Goal: Information Seeking & Learning: Understand process/instructions

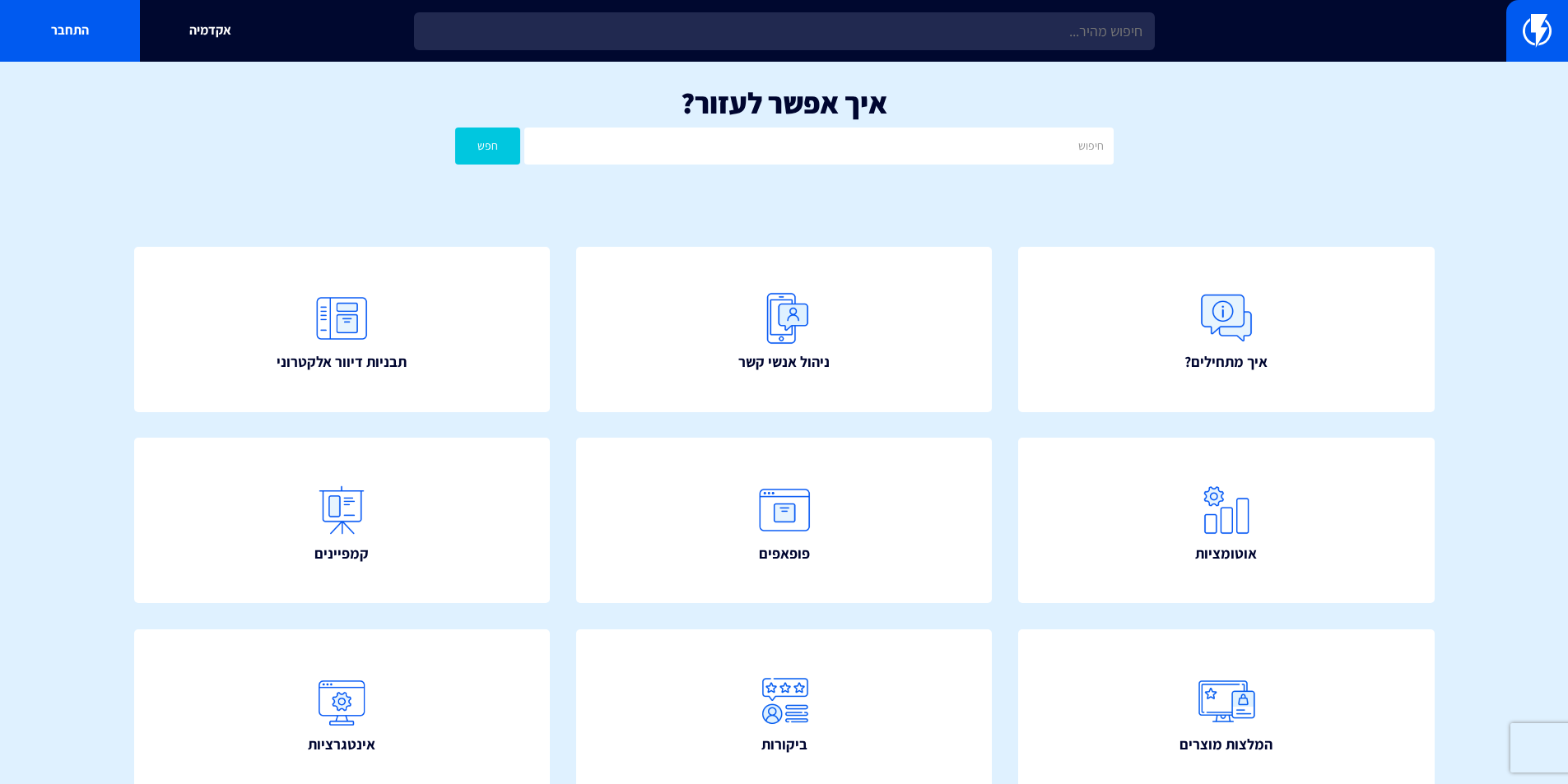
type input "p"
type input "פופאפ"
click at [455, 128] on button "חפש" at bounding box center [488, 146] width 66 height 37
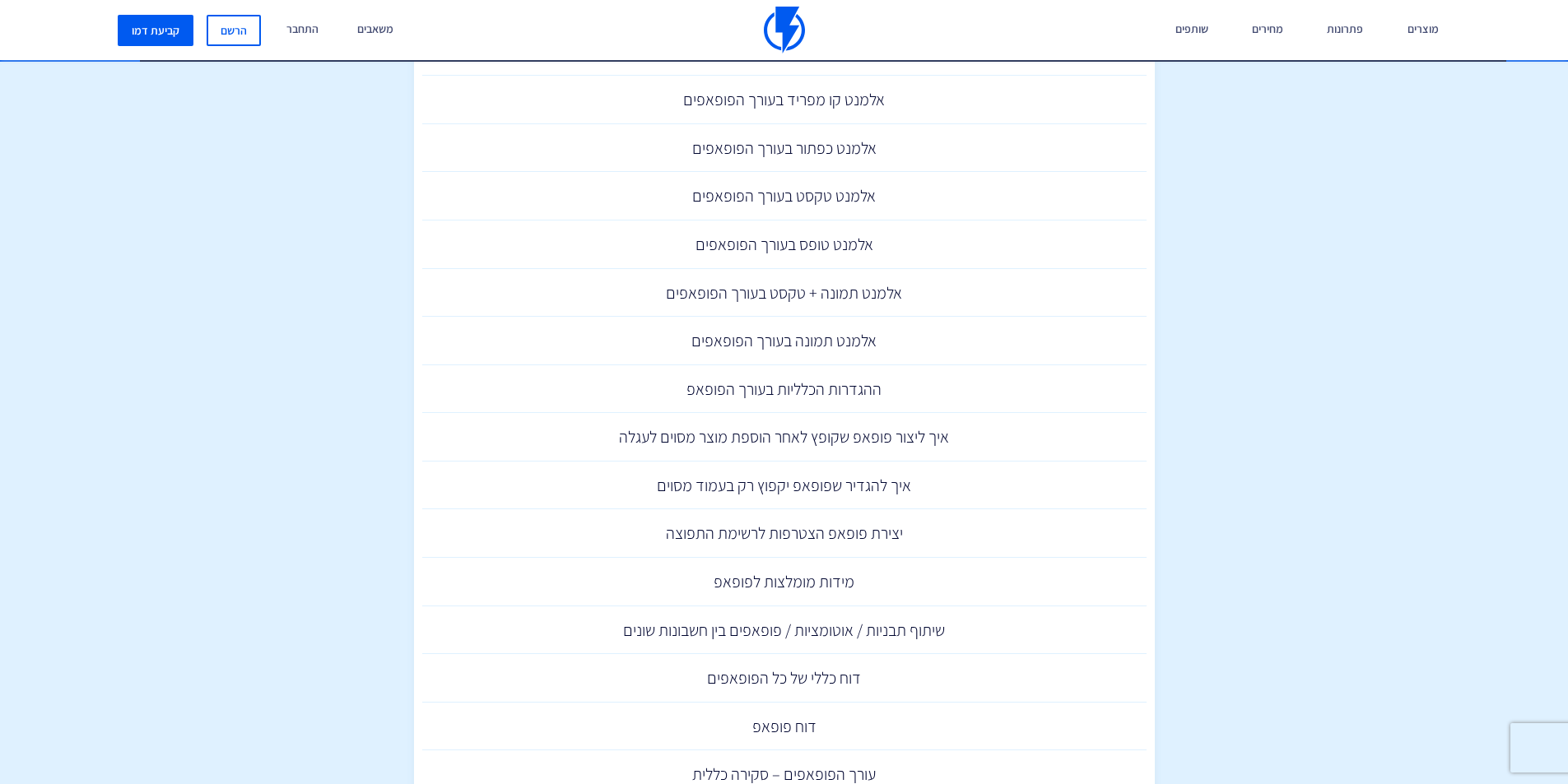
scroll to position [658, 0]
click at [757, 580] on link "מידות מומלצות לפופאפ" at bounding box center [784, 578] width 724 height 49
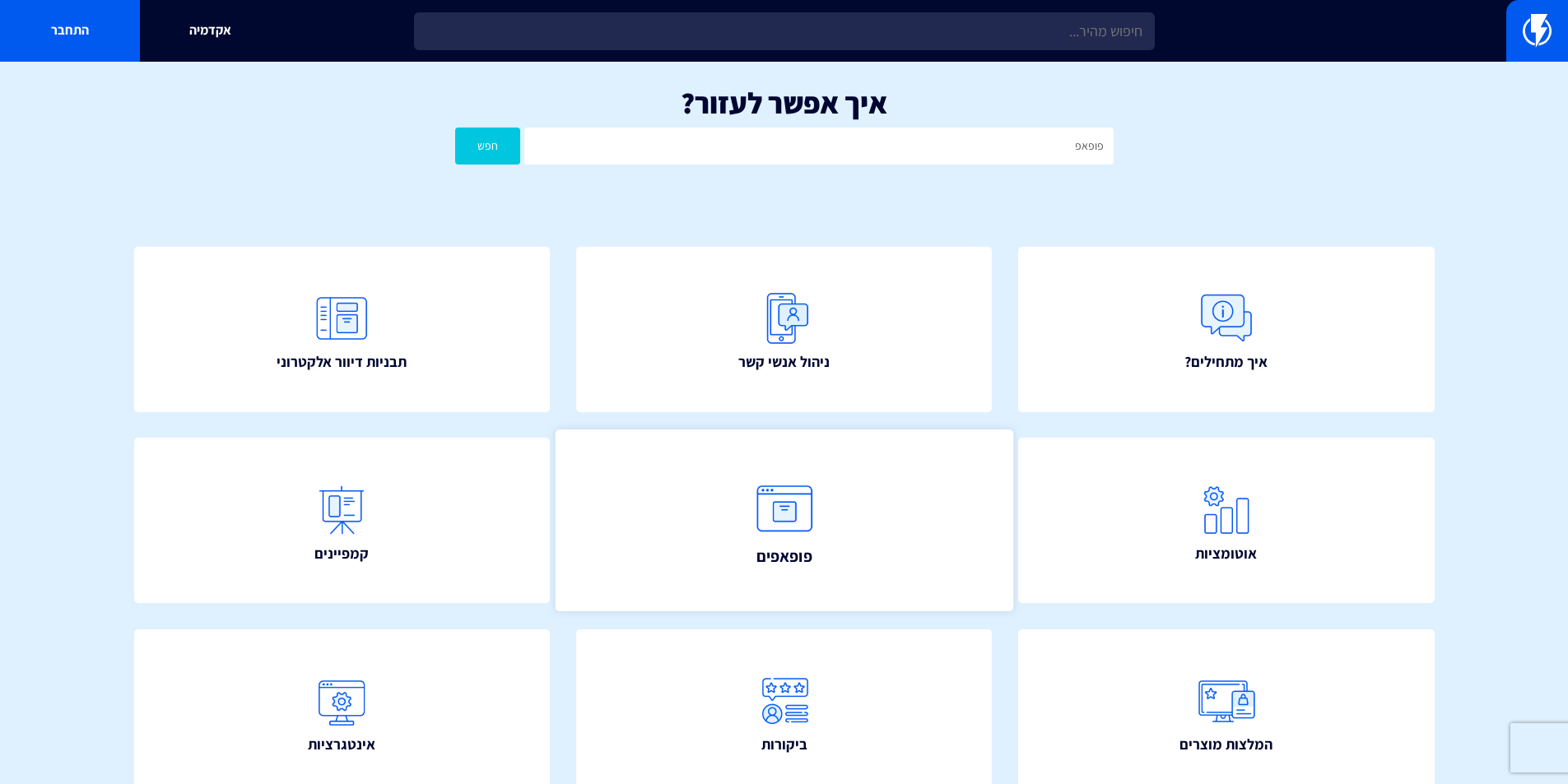
click at [837, 537] on link "פופאפים" at bounding box center [784, 520] width 457 height 182
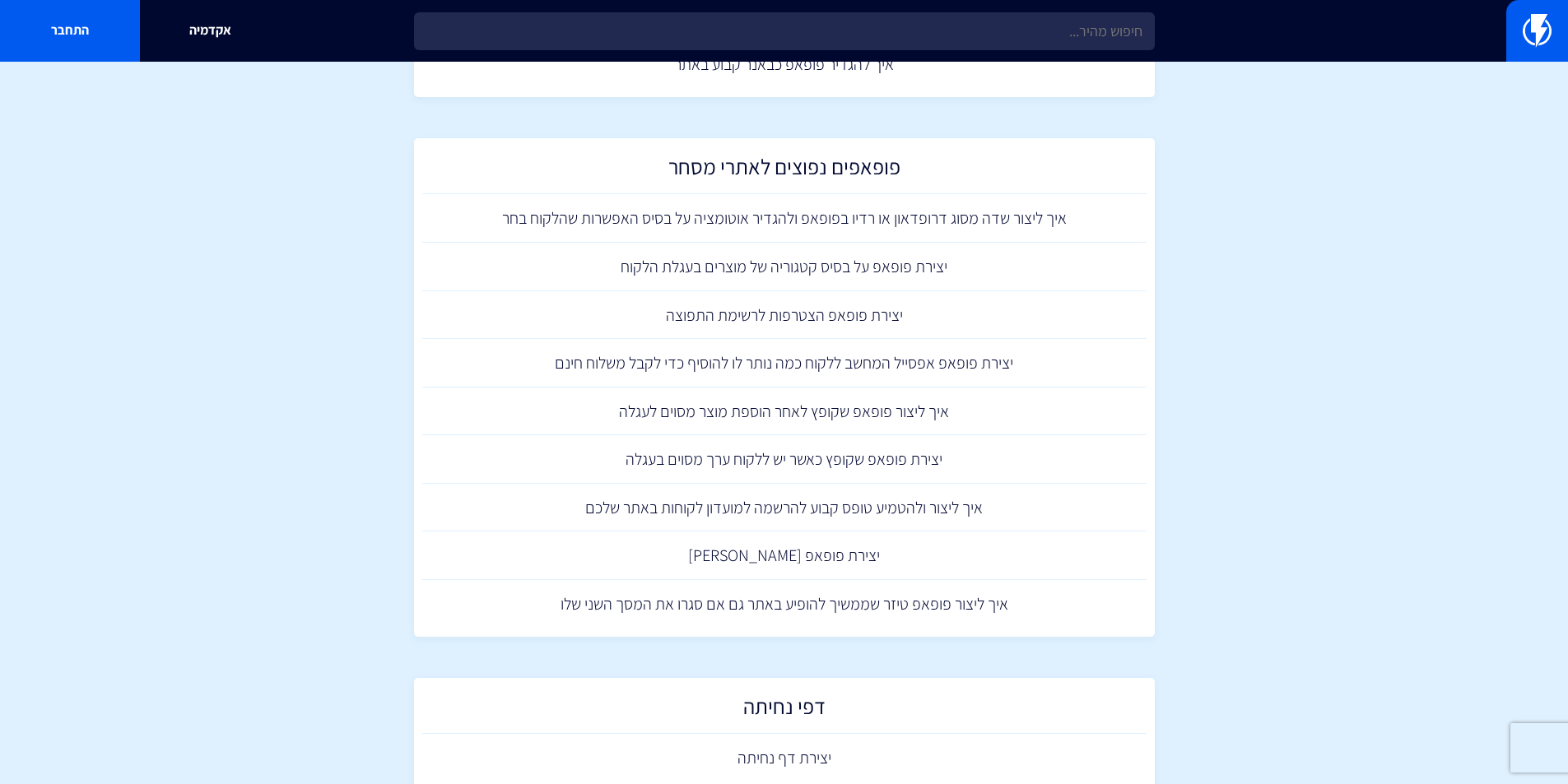
scroll to position [1481, 0]
click at [793, 545] on link "יצירת פופאפ רב שלבי" at bounding box center [784, 554] width 724 height 49
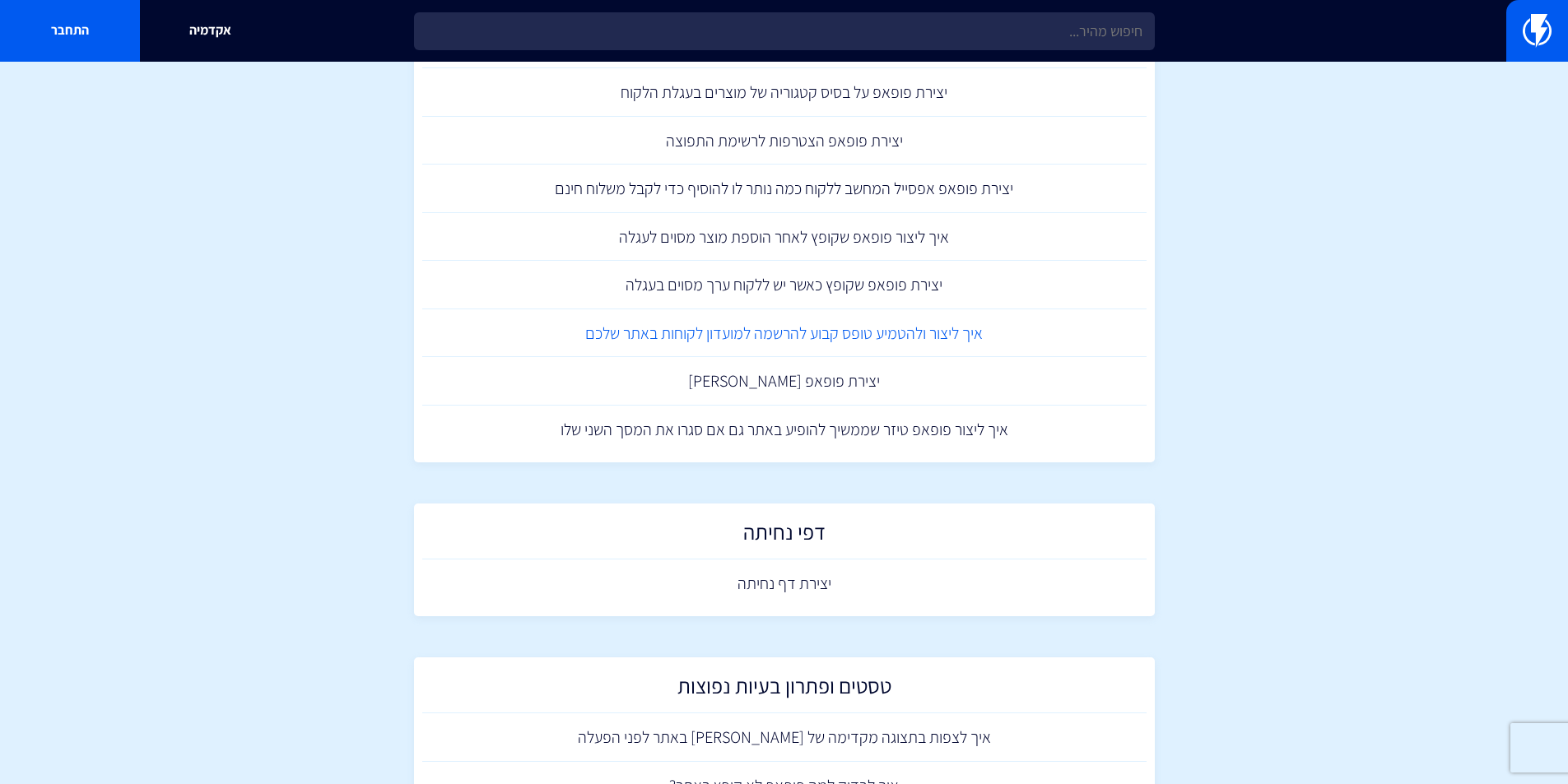
scroll to position [1727, 0]
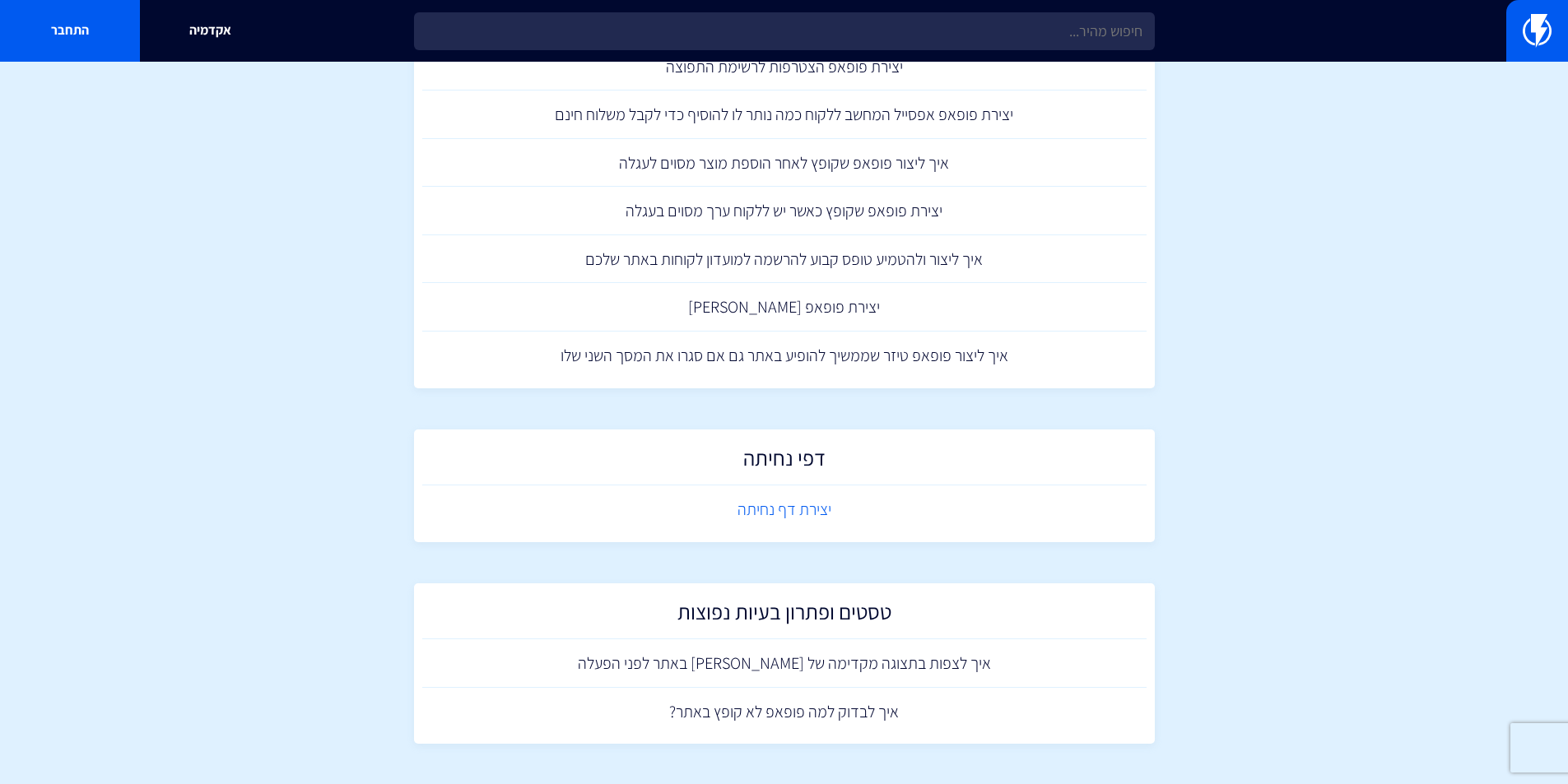
click at [828, 524] on link "יצירת דף נחיתה" at bounding box center [784, 509] width 724 height 49
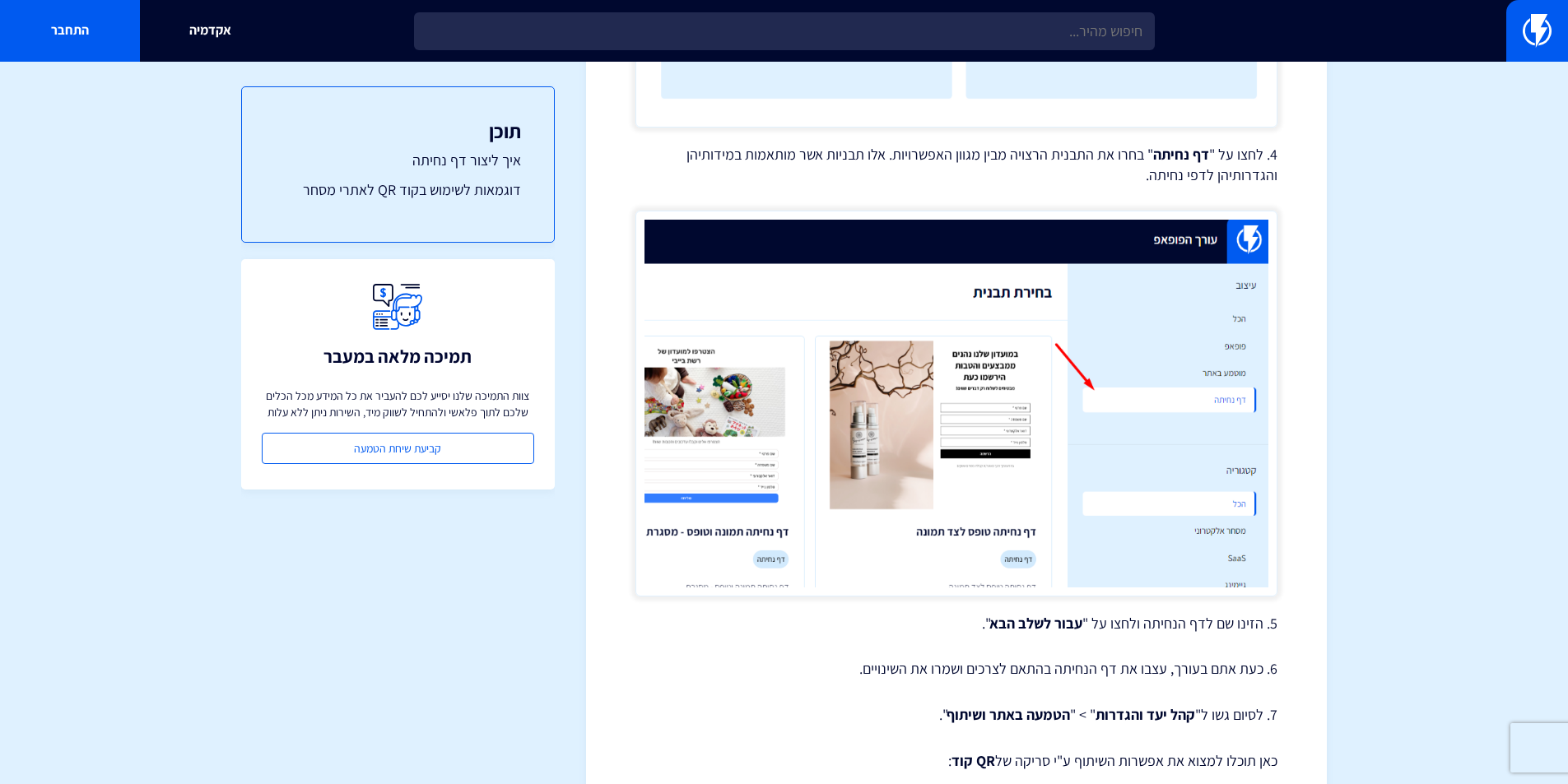
scroll to position [945, 0]
